Goal: Task Accomplishment & Management: Use online tool/utility

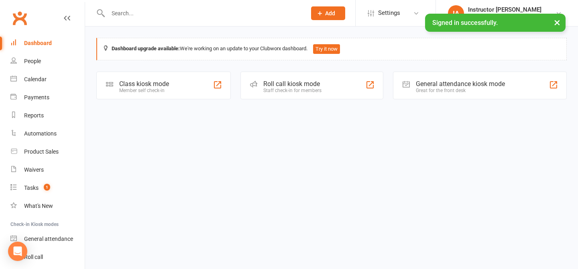
click at [252, 84] on icon at bounding box center [253, 83] width 7 height 7
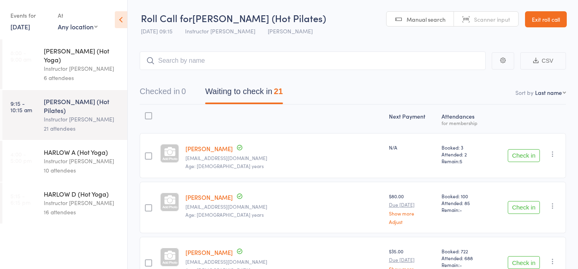
click at [89, 114] on div "Instructor [PERSON_NAME]" at bounding box center [82, 118] width 77 height 9
click at [247, 63] on input "search" at bounding box center [313, 60] width 346 height 18
type input "20260"
click at [469, 74] on link "Check in" at bounding box center [463, 77] width 29 height 12
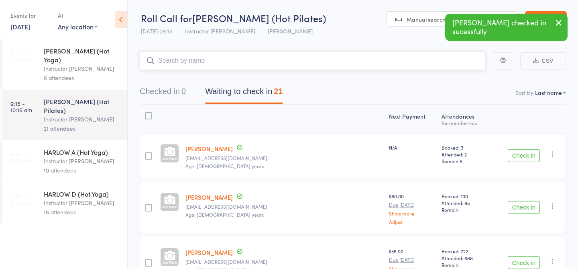
click at [246, 59] on input "search" at bounding box center [313, 60] width 346 height 18
type input "23425"
click at [457, 79] on link "Check in" at bounding box center [463, 77] width 29 height 12
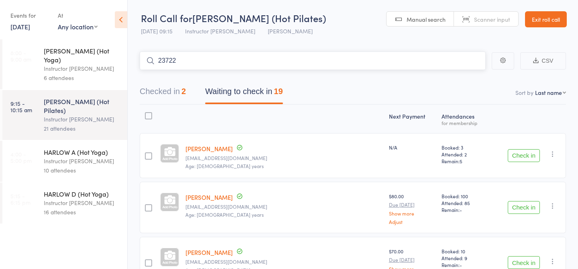
type input "23722"
click at [471, 78] on link "Check in" at bounding box center [463, 77] width 29 height 12
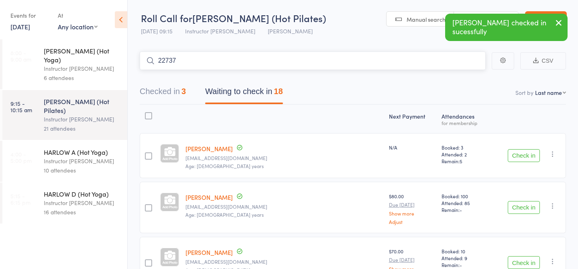
type input "22737"
click at [459, 80] on link "Check in" at bounding box center [463, 77] width 29 height 12
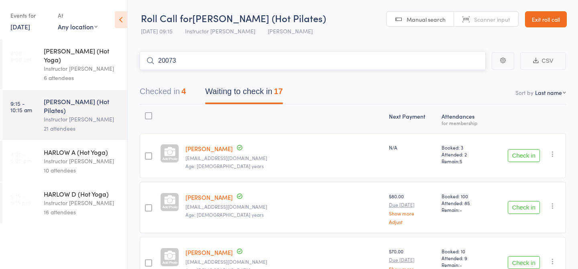
type input "20073"
click at [468, 78] on link "Check in" at bounding box center [463, 77] width 29 height 12
type input "NEW4136"
click at [470, 78] on link "Check in" at bounding box center [463, 77] width 29 height 12
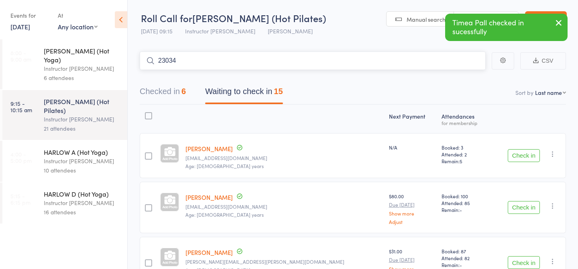
type input "23034"
click at [463, 80] on link "Check in" at bounding box center [463, 77] width 29 height 12
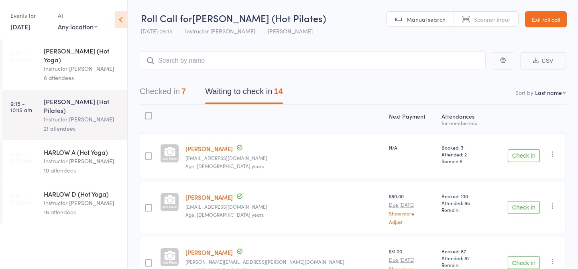
click at [70, 73] on div "6 attendees" at bounding box center [82, 77] width 77 height 9
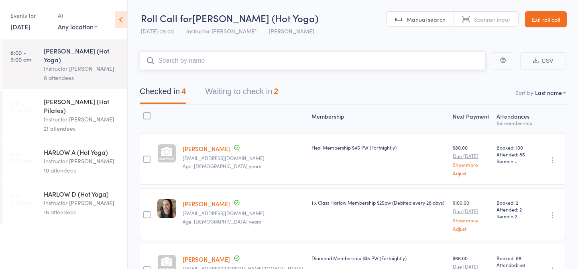
click at [237, 93] on button "Waiting to check in 2" at bounding box center [241, 93] width 73 height 21
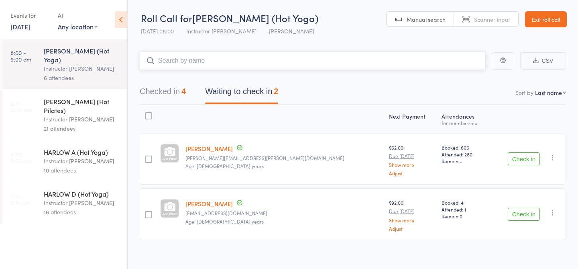
scroll to position [6, 0]
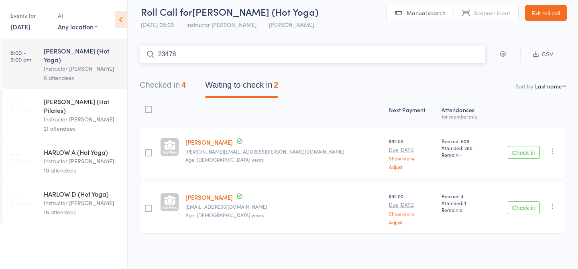
type input "23478"
click at [463, 74] on link "Drop in" at bounding box center [465, 71] width 26 height 12
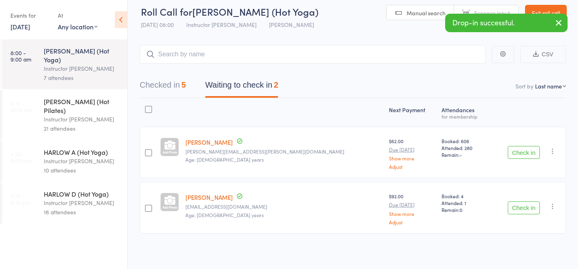
click at [71, 114] on div "Instructor [PERSON_NAME]" at bounding box center [82, 118] width 77 height 9
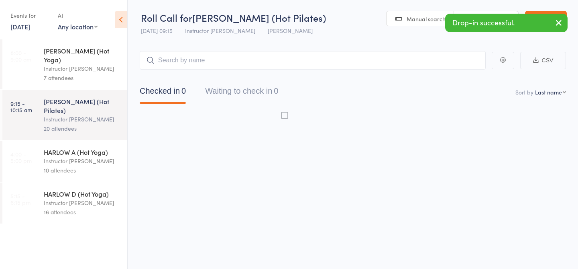
scroll to position [0, 0]
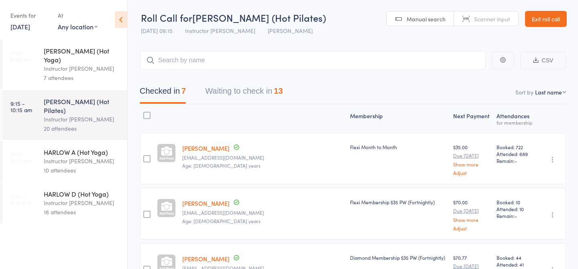
click at [204, 65] on input "search" at bounding box center [313, 60] width 346 height 18
click at [273, 65] on input "search" at bounding box center [313, 60] width 346 height 18
type input "23432"
click at [470, 69] on div "Kim Massy Check in" at bounding box center [312, 77] width 345 height 18
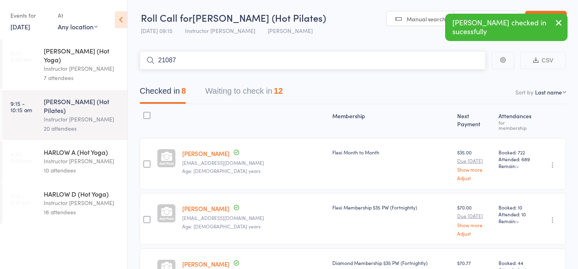
type input "21087"
click at [467, 81] on link "Check in" at bounding box center [463, 77] width 29 height 12
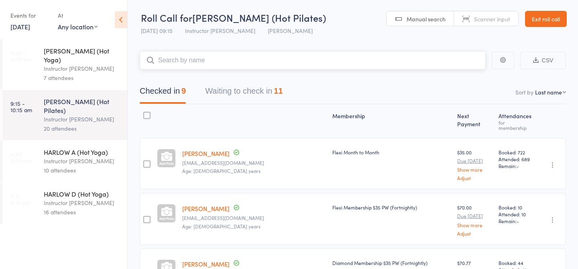
click at [431, 66] on input "search" at bounding box center [313, 60] width 346 height 18
type input "20171"
click at [470, 79] on link "Check in" at bounding box center [463, 77] width 29 height 12
click at [382, 60] on input "search" at bounding box center [313, 60] width 346 height 18
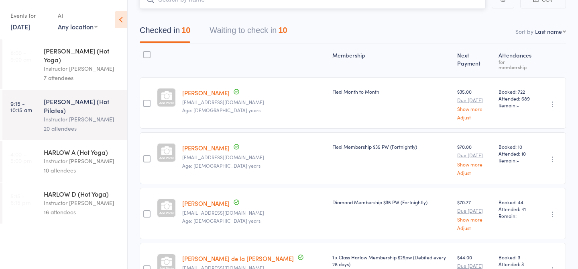
scroll to position [74, 0]
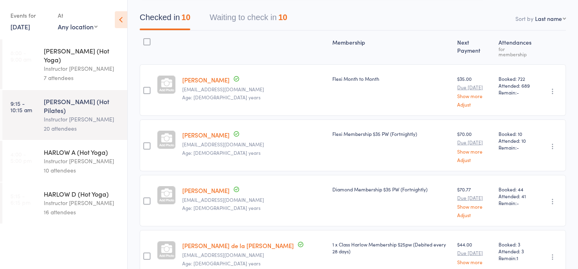
click at [274, 20] on button "Waiting to check in 10" at bounding box center [249, 19] width 78 height 21
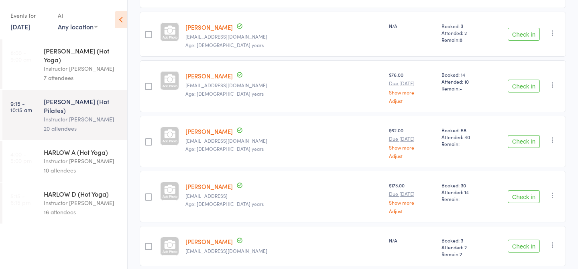
scroll to position [421, 0]
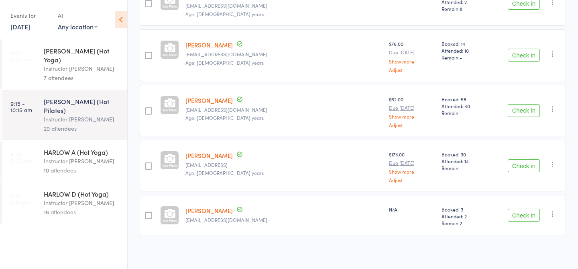
click at [521, 209] on button "Check in" at bounding box center [524, 214] width 32 height 13
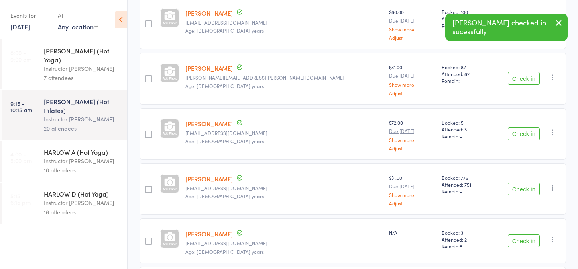
scroll to position [0, 0]
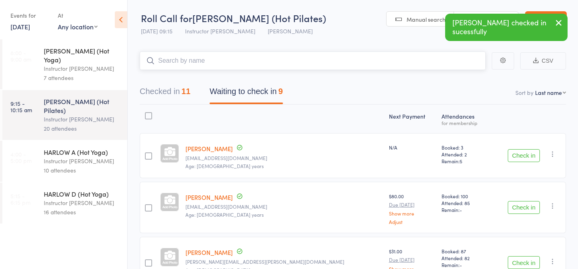
click at [286, 64] on input "search" at bounding box center [313, 60] width 346 height 18
type input "23402"
click at [466, 77] on link "Check in" at bounding box center [463, 77] width 29 height 12
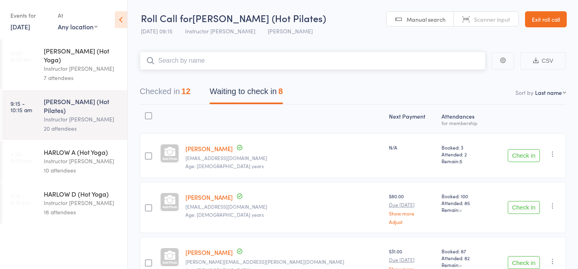
click at [408, 69] on input "search" at bounding box center [313, 60] width 346 height 18
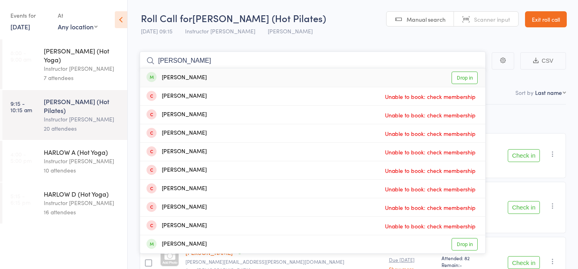
type input "isabella manni"
click at [468, 80] on link "Drop in" at bounding box center [465, 77] width 26 height 12
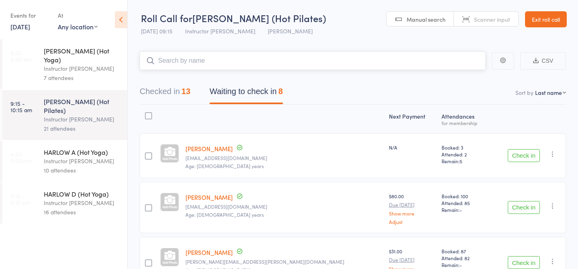
click at [175, 90] on button "Checked in 13" at bounding box center [165, 93] width 51 height 21
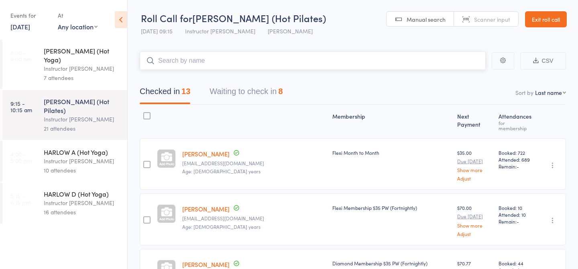
click at [233, 64] on input "search" at bounding box center [313, 60] width 346 height 18
click at [251, 92] on button "Waiting to check in 8" at bounding box center [246, 93] width 73 height 21
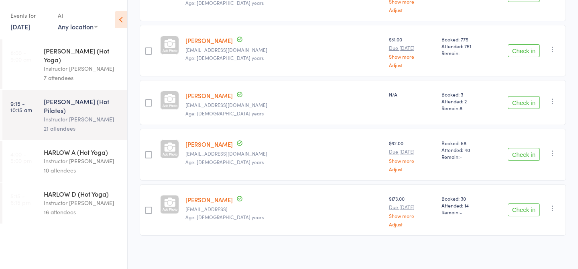
scroll to position [323, 0]
click at [522, 150] on button "Check in" at bounding box center [524, 153] width 32 height 13
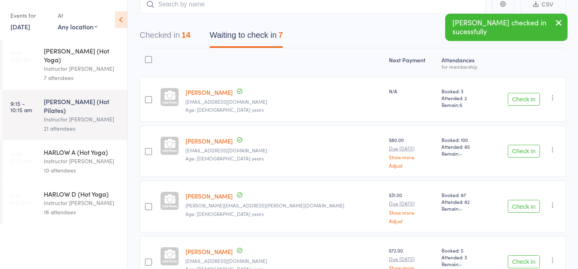
scroll to position [0, 0]
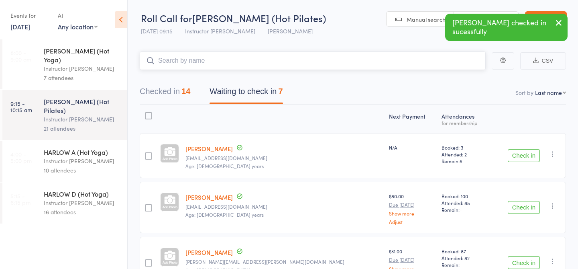
click at [273, 58] on input "search" at bounding box center [313, 60] width 346 height 18
type input "21974"
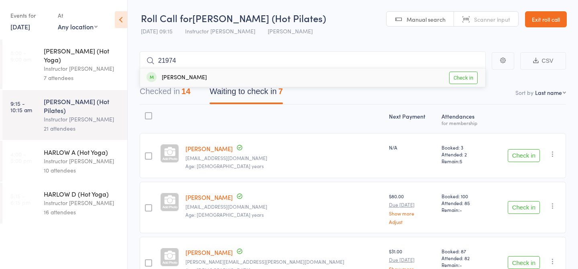
click at [457, 81] on link "Check in" at bounding box center [463, 77] width 29 height 12
click at [204, 61] on input "search" at bounding box center [313, 60] width 346 height 18
type input "23063"
click at [467, 78] on link "Check in" at bounding box center [463, 77] width 29 height 12
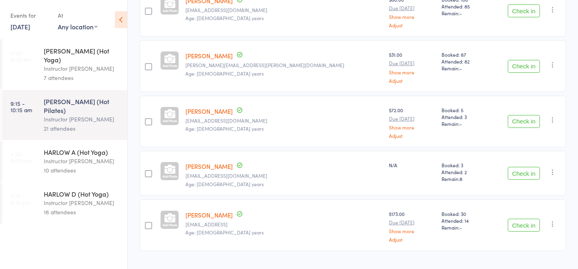
scroll to position [165, 0]
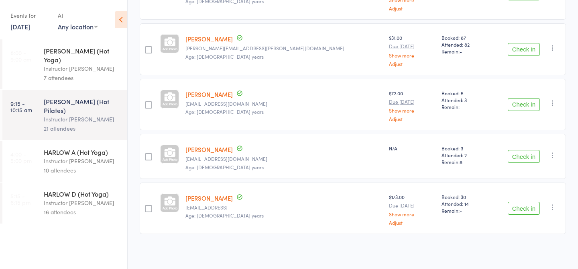
click at [523, 157] on button "Check in" at bounding box center [524, 156] width 32 height 13
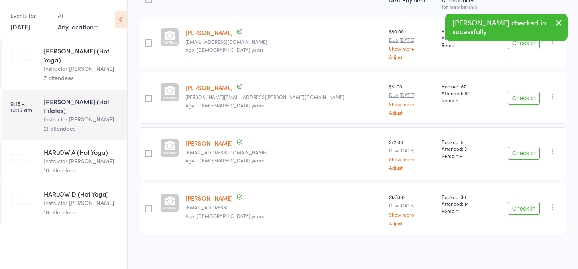
scroll to position [0, 0]
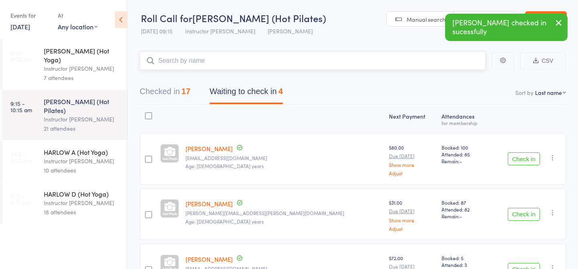
click at [246, 62] on input "search" at bounding box center [313, 60] width 346 height 18
type input "22487"
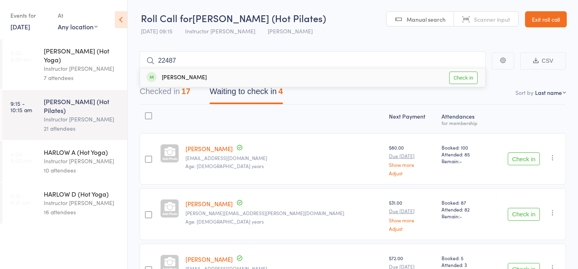
click at [464, 78] on link "Check in" at bounding box center [463, 77] width 29 height 12
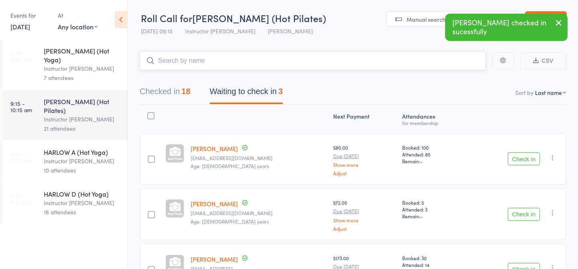
click at [306, 57] on input "search" at bounding box center [313, 60] width 346 height 18
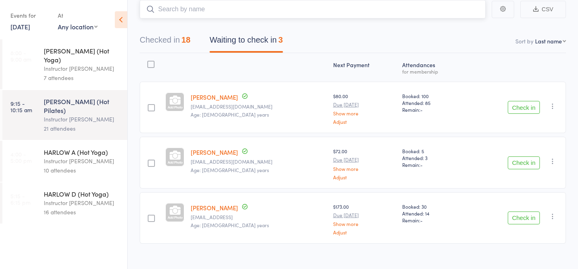
scroll to position [61, 0]
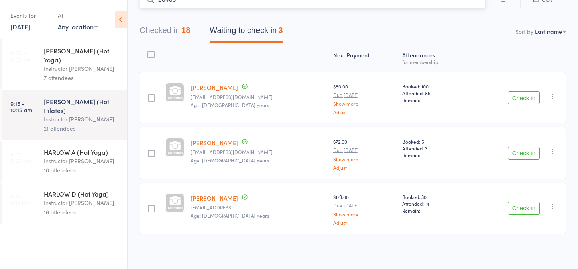
type input "23488"
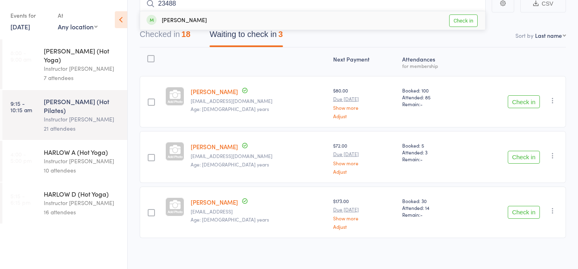
click at [465, 18] on link "Check in" at bounding box center [463, 20] width 29 height 12
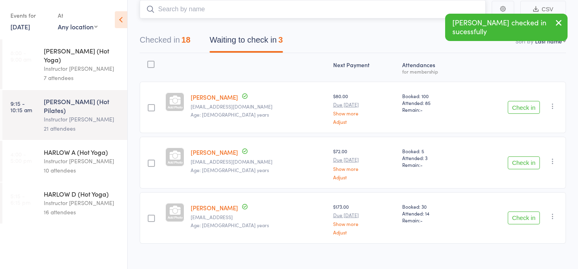
scroll to position [6, 0]
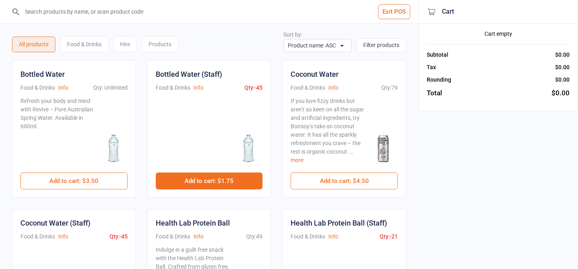
click at [196, 176] on button "Add to cart : $1.75" at bounding box center [209, 180] width 107 height 17
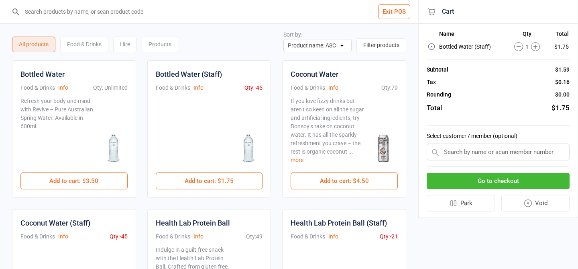
click at [453, 184] on button "Go to checkout" at bounding box center [498, 181] width 143 height 16
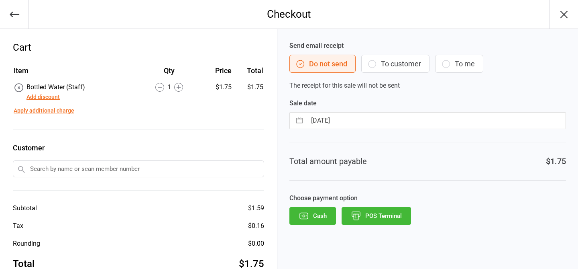
click at [389, 218] on button "POS Terminal" at bounding box center [376, 216] width 69 height 18
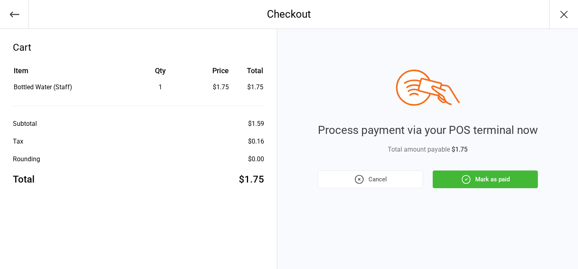
click at [464, 184] on icon "button" at bounding box center [466, 179] width 10 height 10
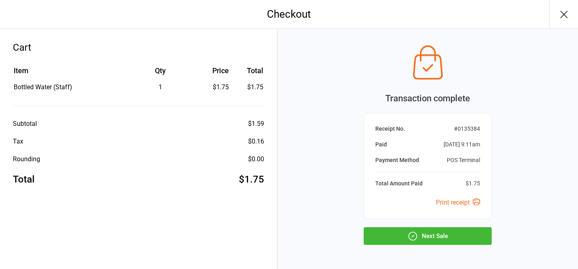
click at [453, 241] on button "Next Sale" at bounding box center [428, 236] width 128 height 18
